Goal: Information Seeking & Learning: Learn about a topic

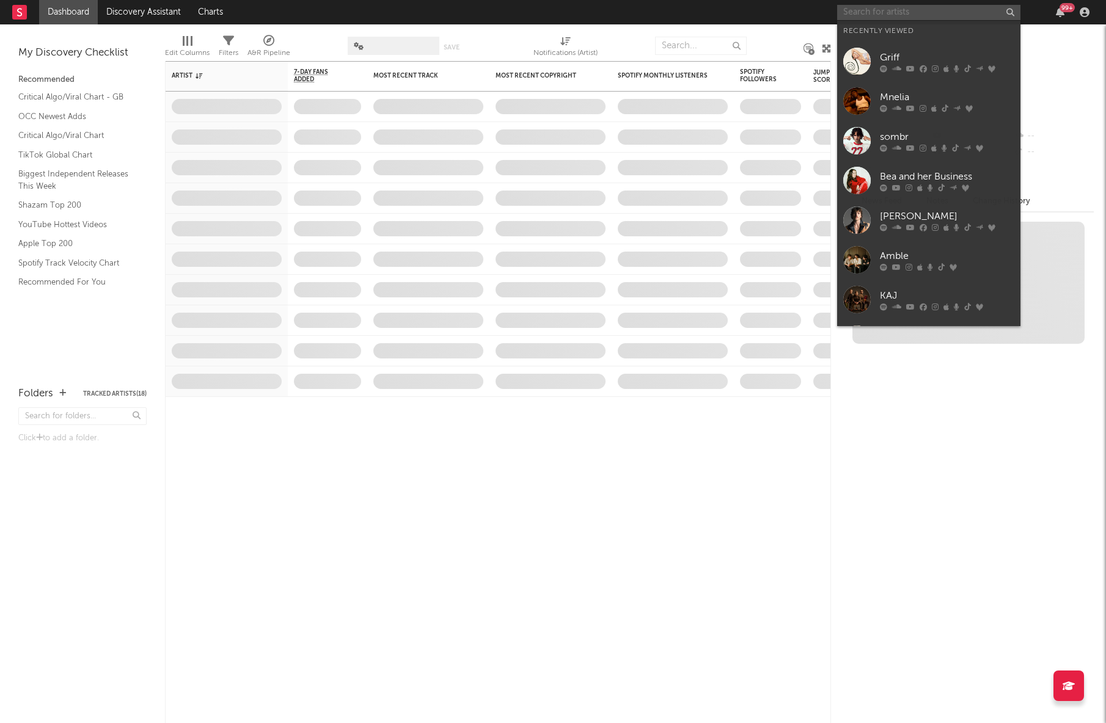
click at [928, 10] on input "text" at bounding box center [928, 12] width 183 height 15
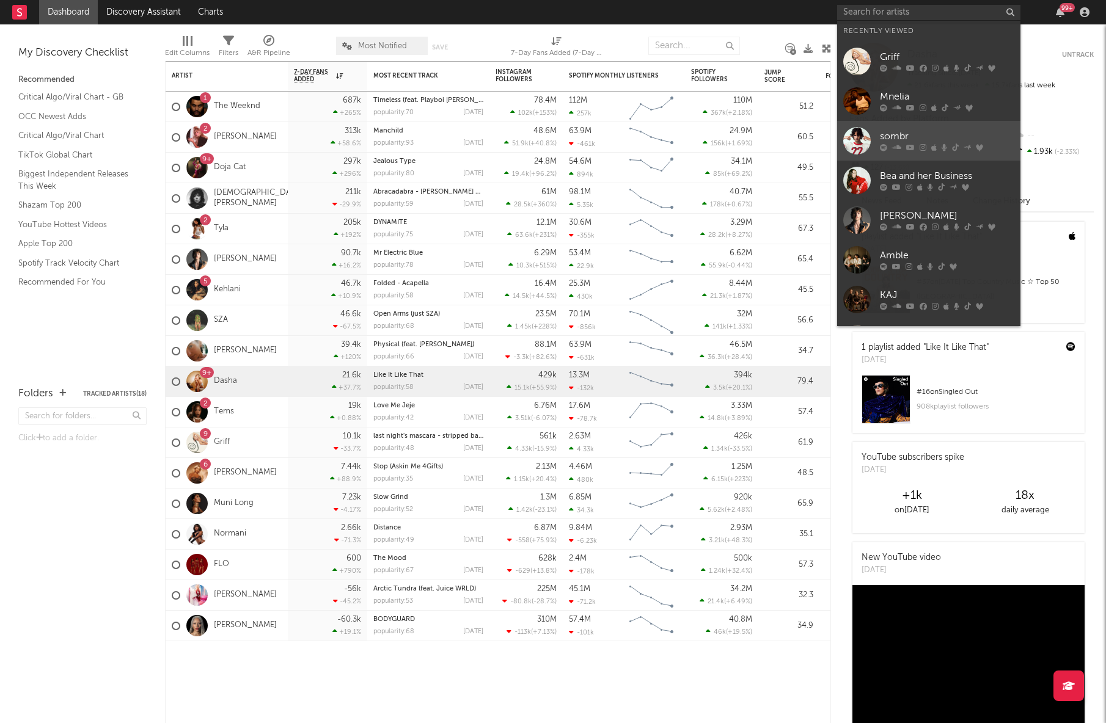
click at [926, 145] on div at bounding box center [947, 147] width 134 height 7
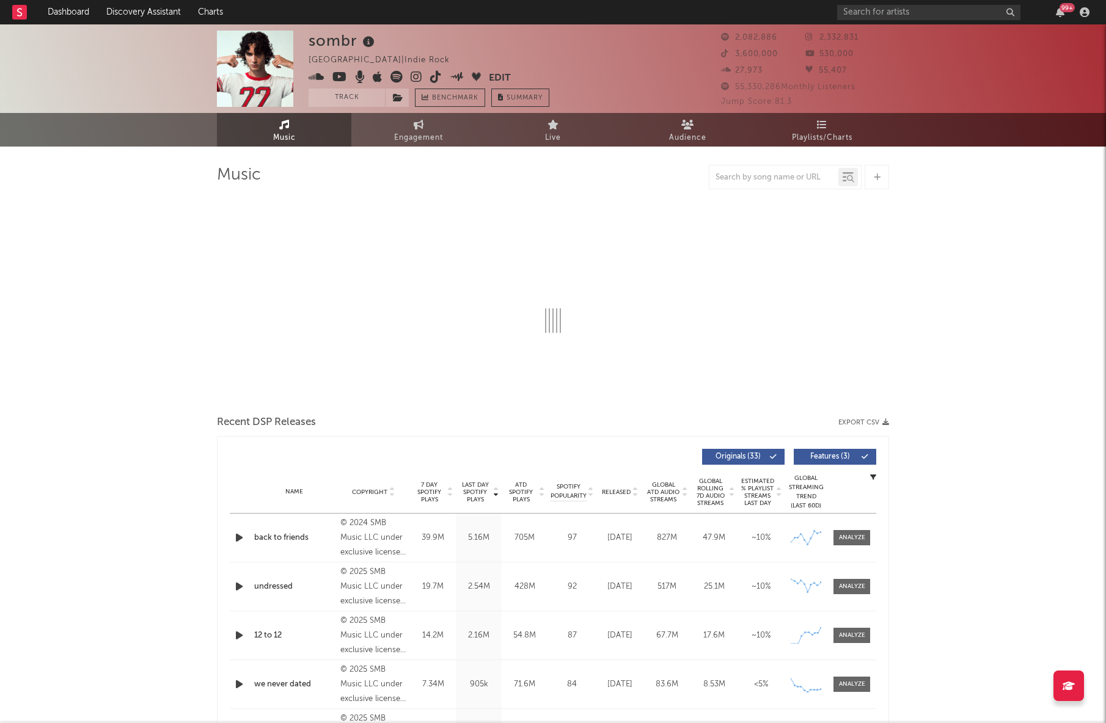
select select "6m"
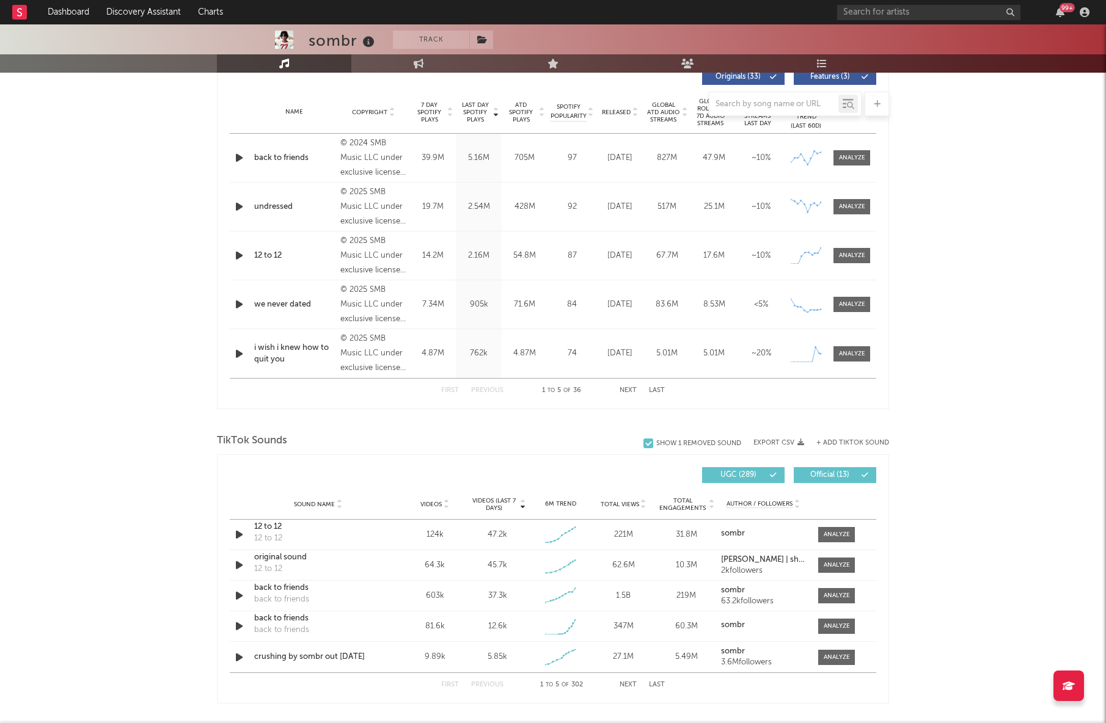
scroll to position [478, 0]
